Goal: Find contact information: Find contact information

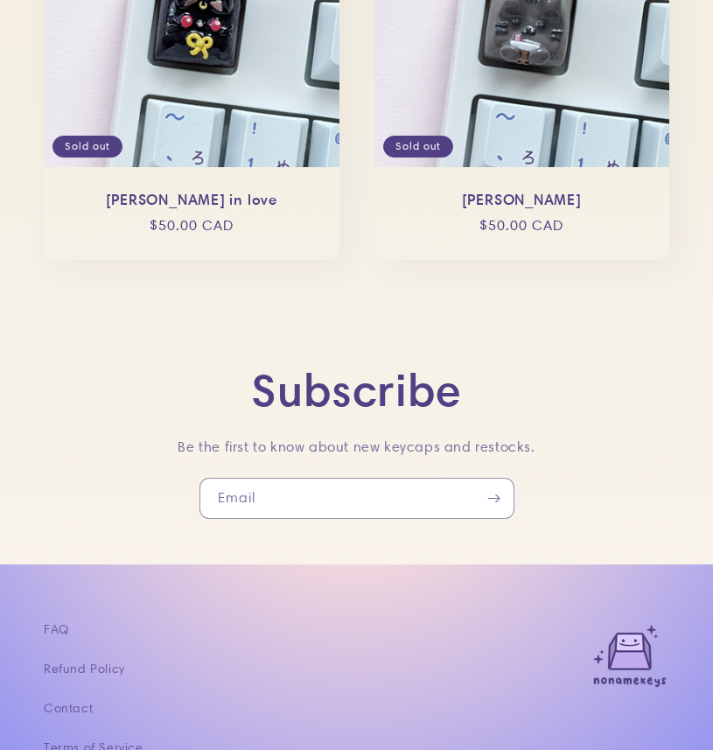
scroll to position [3429, 0]
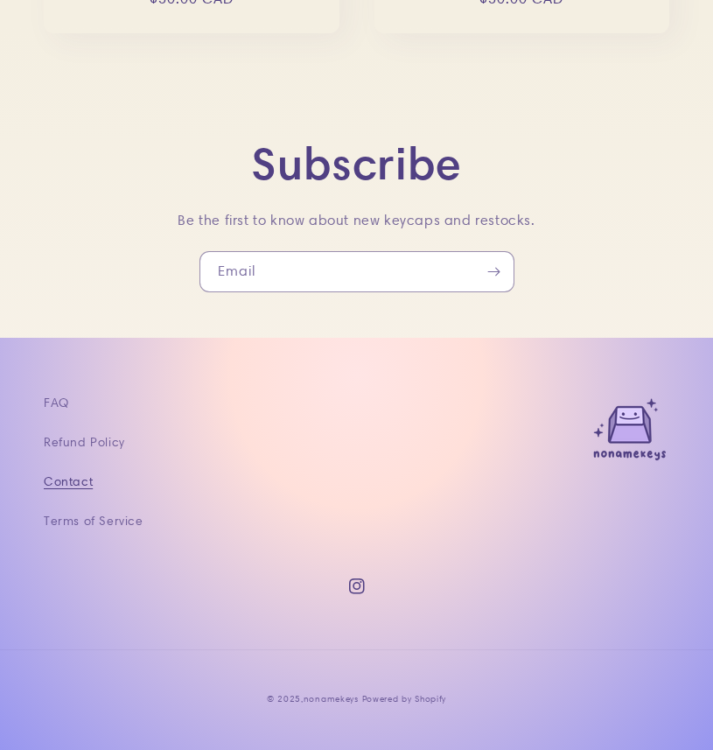
click at [64, 478] on link "Contact" at bounding box center [68, 481] width 49 height 39
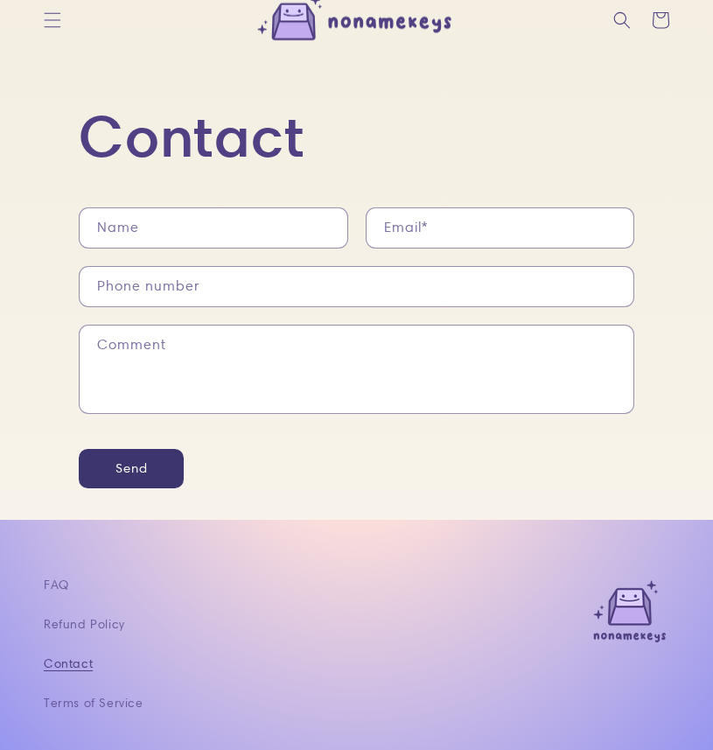
scroll to position [209, 0]
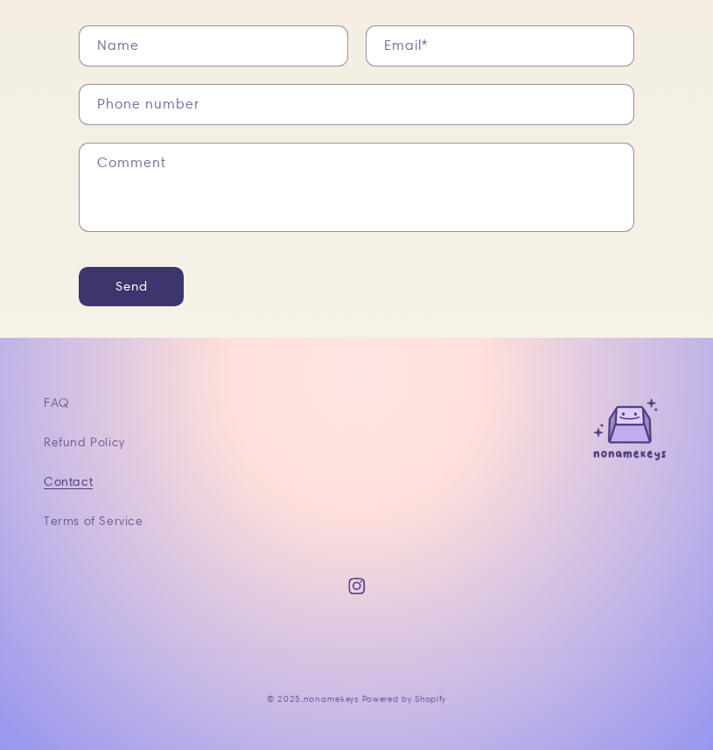
click at [362, 594] on icon at bounding box center [356, 587] width 17 height 17
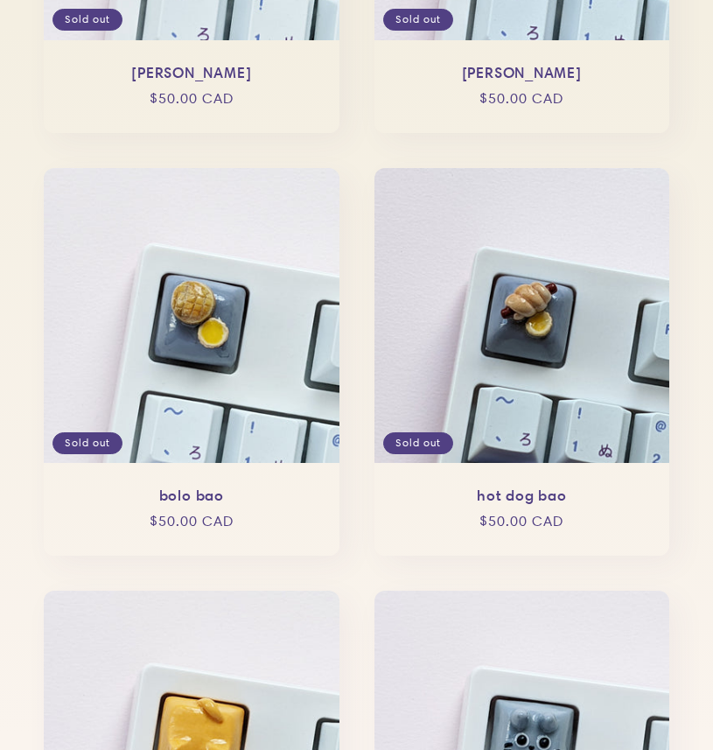
scroll to position [2844, 0]
